Goal: Task Accomplishment & Management: Manage account settings

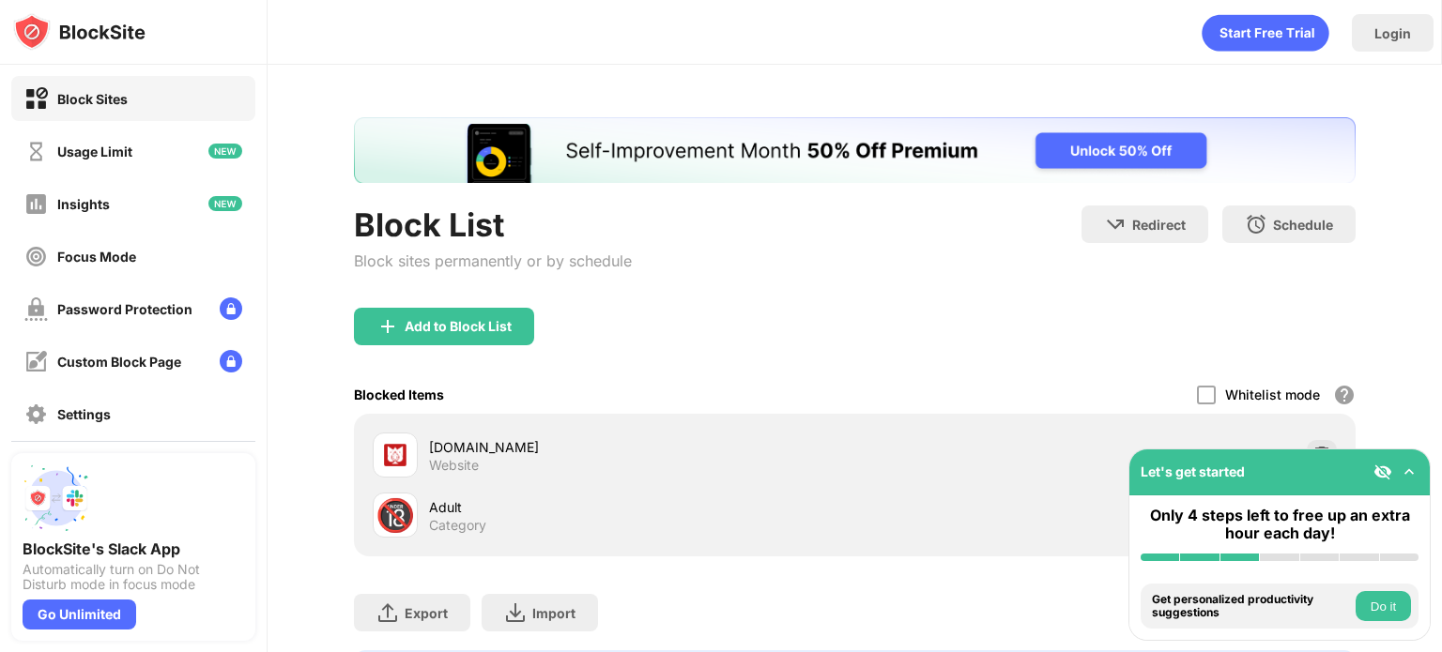
scroll to position [116, 0]
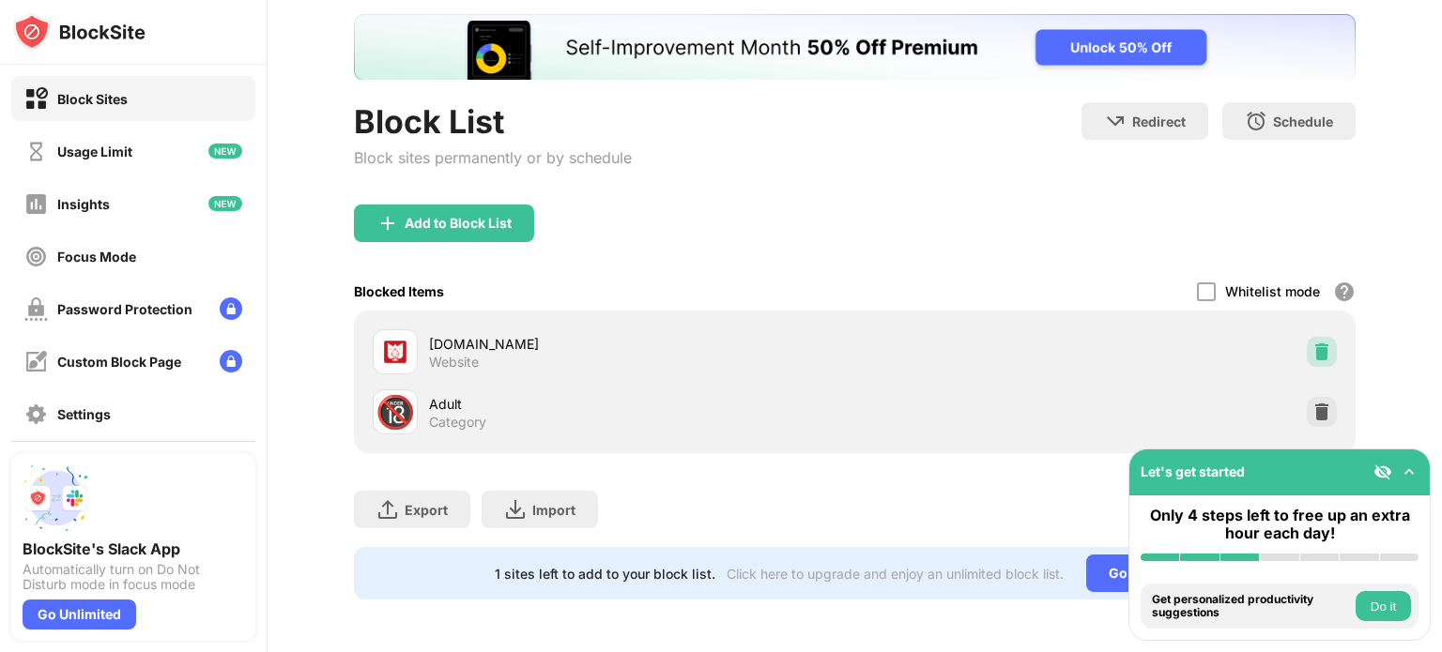
click at [1312, 344] on img at bounding box center [1321, 352] width 19 height 19
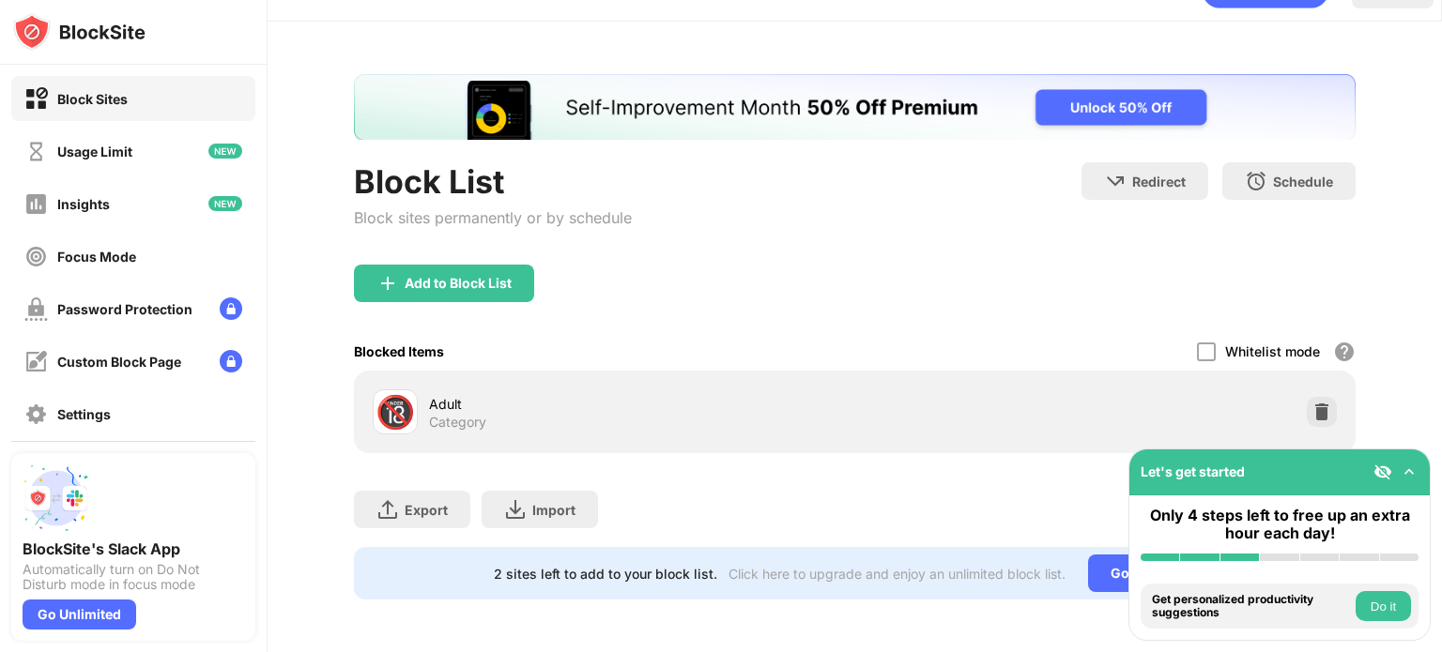
scroll to position [56, 0]
